Goal: Information Seeking & Learning: Learn about a topic

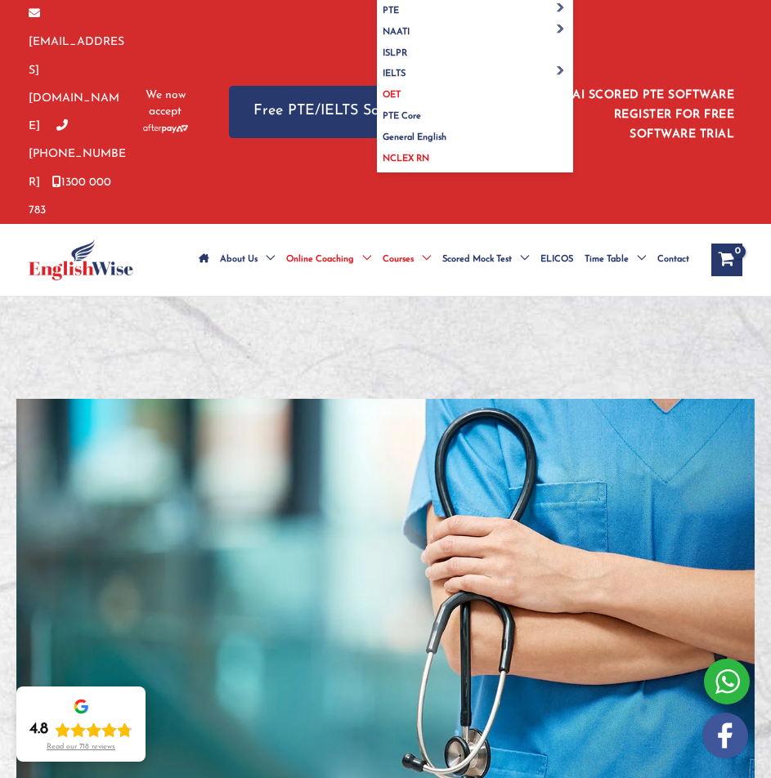
drag, startPoint x: 431, startPoint y: 344, endPoint x: 396, endPoint y: 180, distance: 168.1
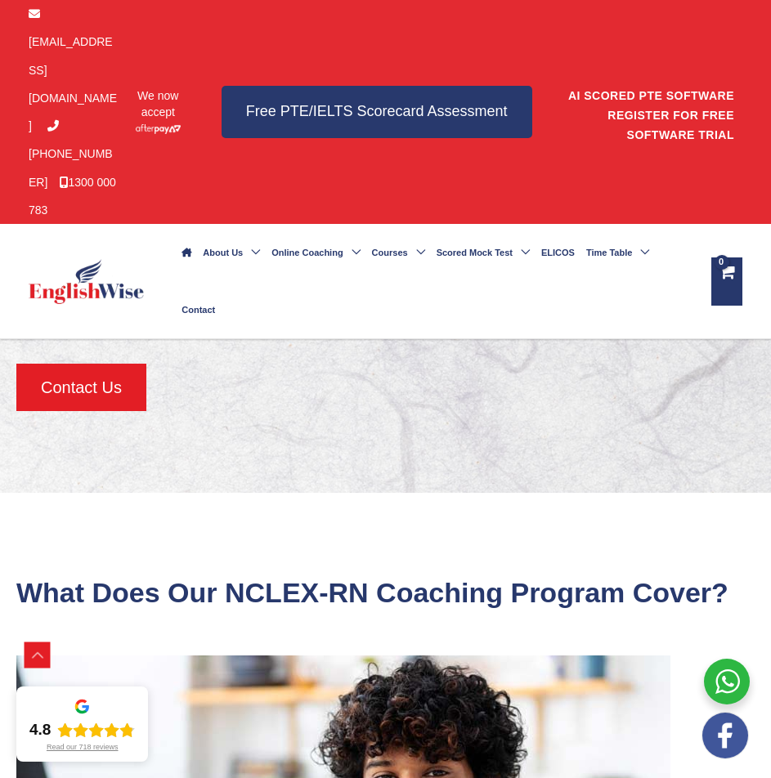
scroll to position [2862, 0]
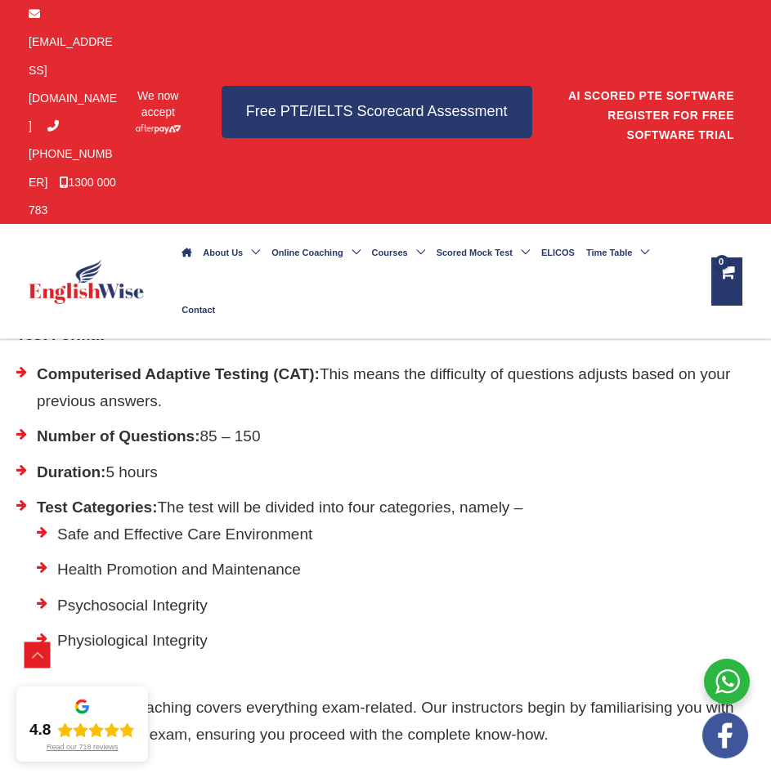
scroll to position [1135, 0]
